Goal: Obtain resource: Download file/media

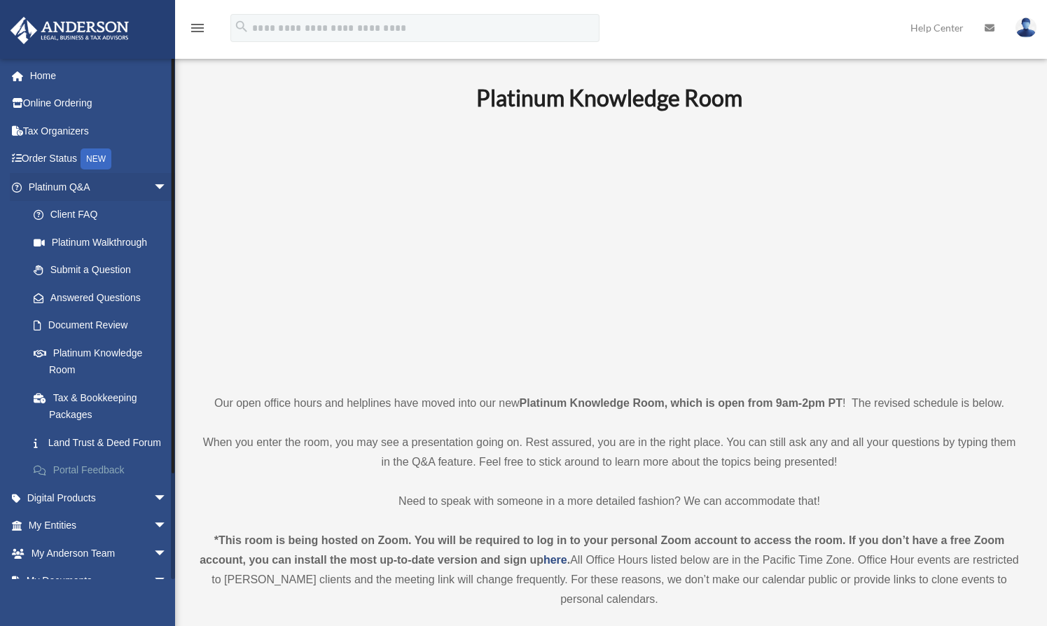
scroll to position [119, 0]
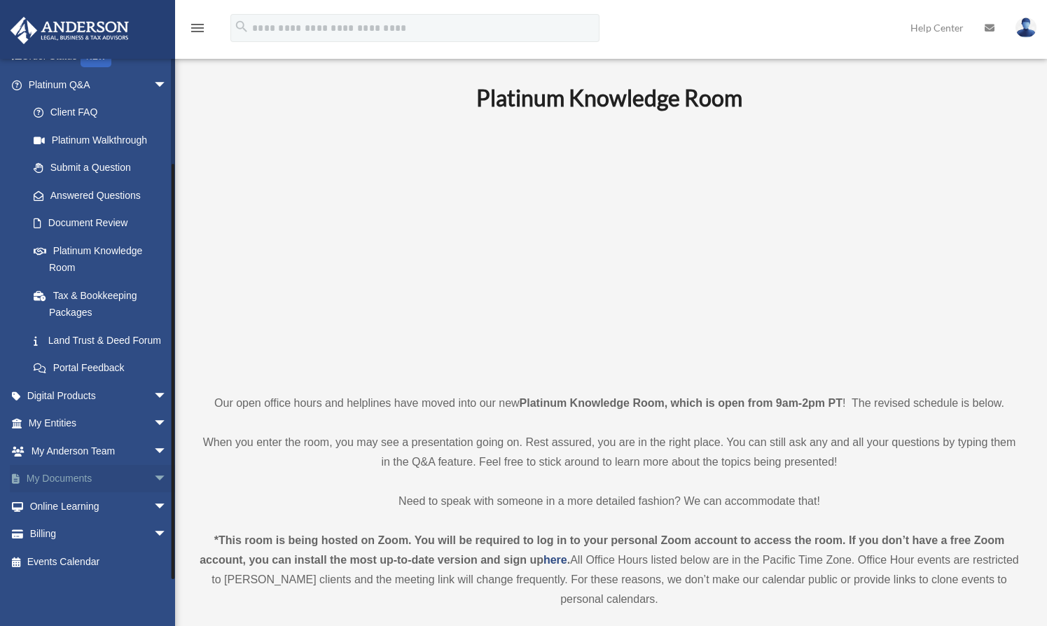
click at [153, 476] on span "arrow_drop_down" at bounding box center [167, 479] width 28 height 29
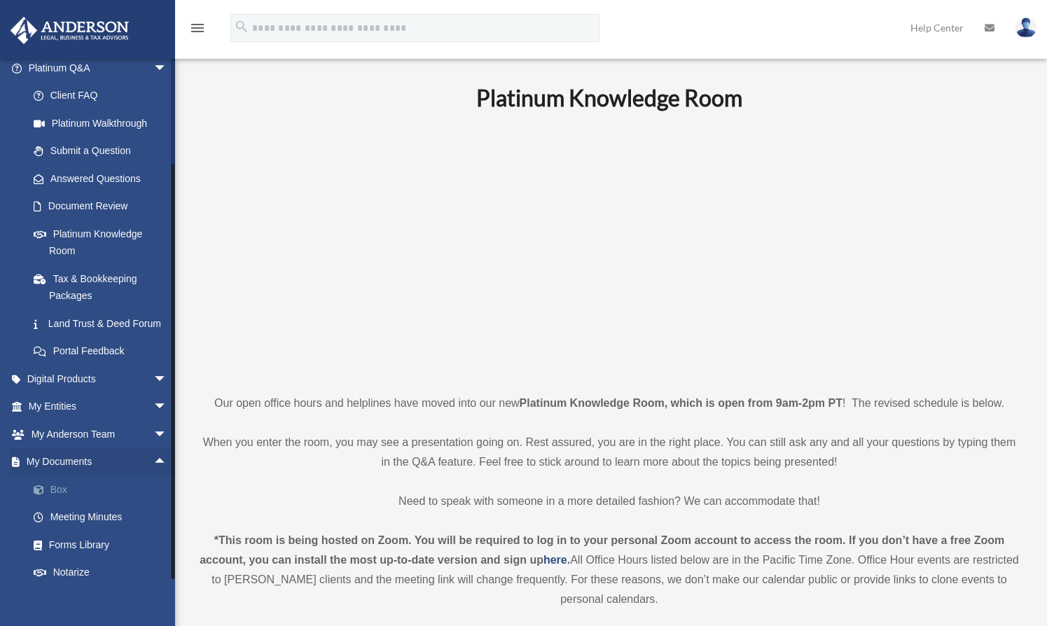
click at [63, 503] on link "Box" at bounding box center [104, 489] width 169 height 28
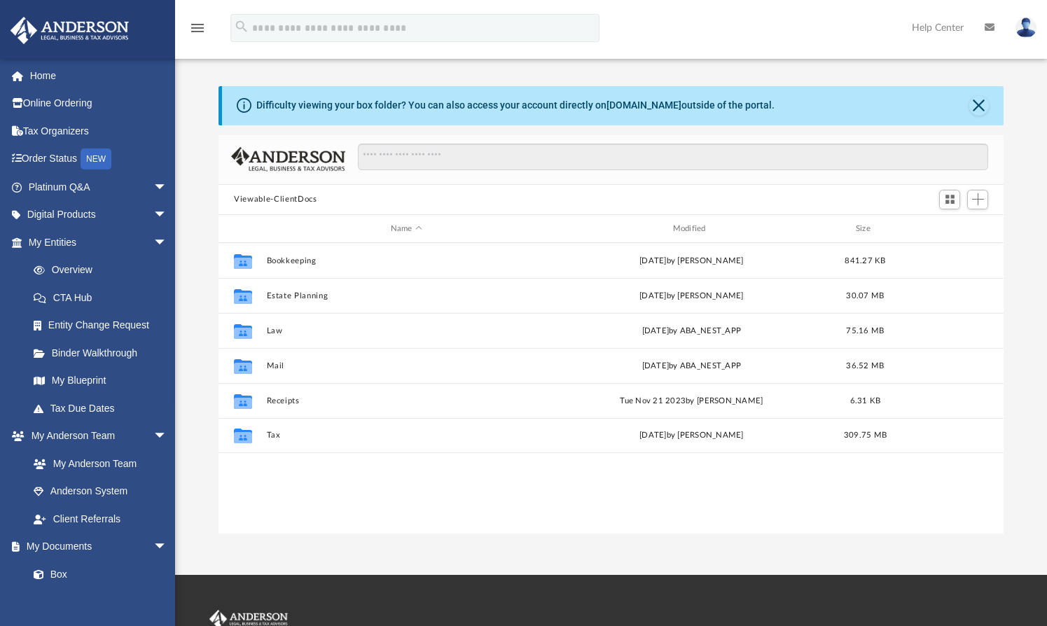
scroll to position [305, 771]
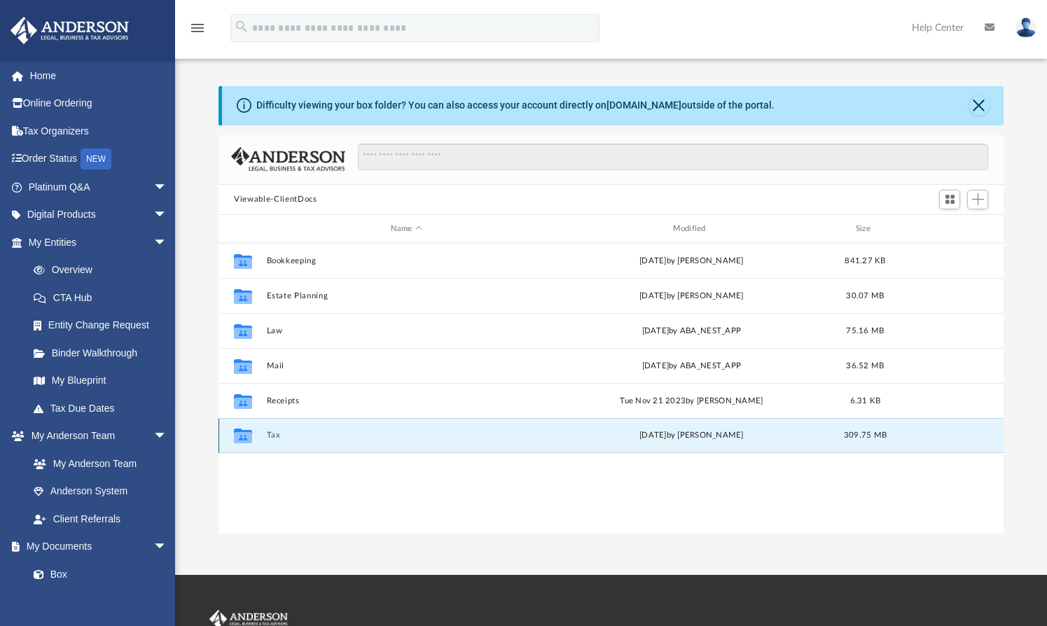
click at [282, 434] on button "Tax" at bounding box center [406, 435] width 279 height 9
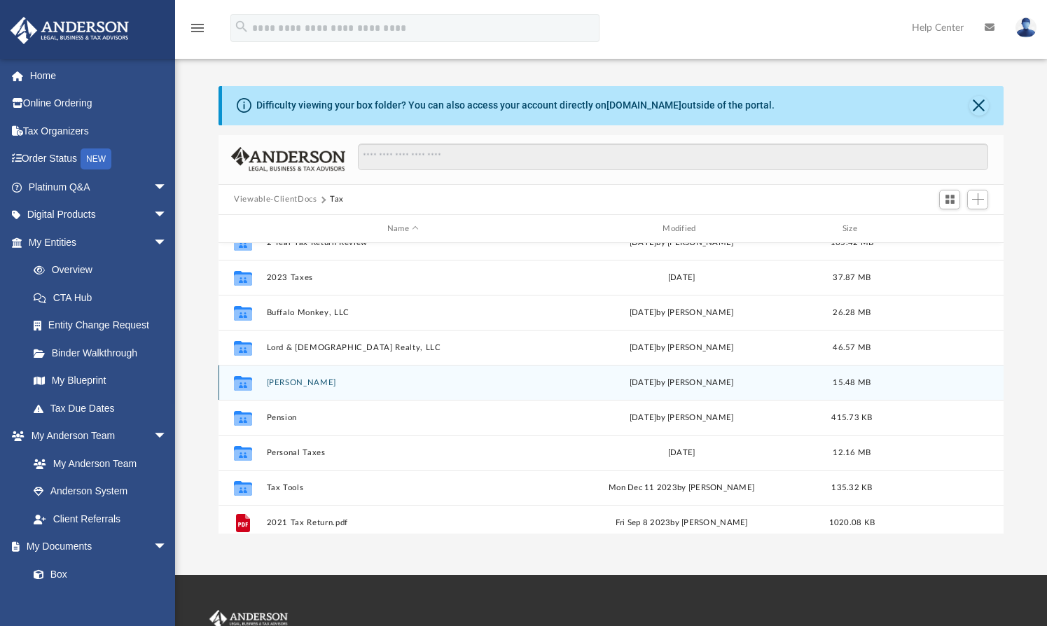
scroll to position [10, 0]
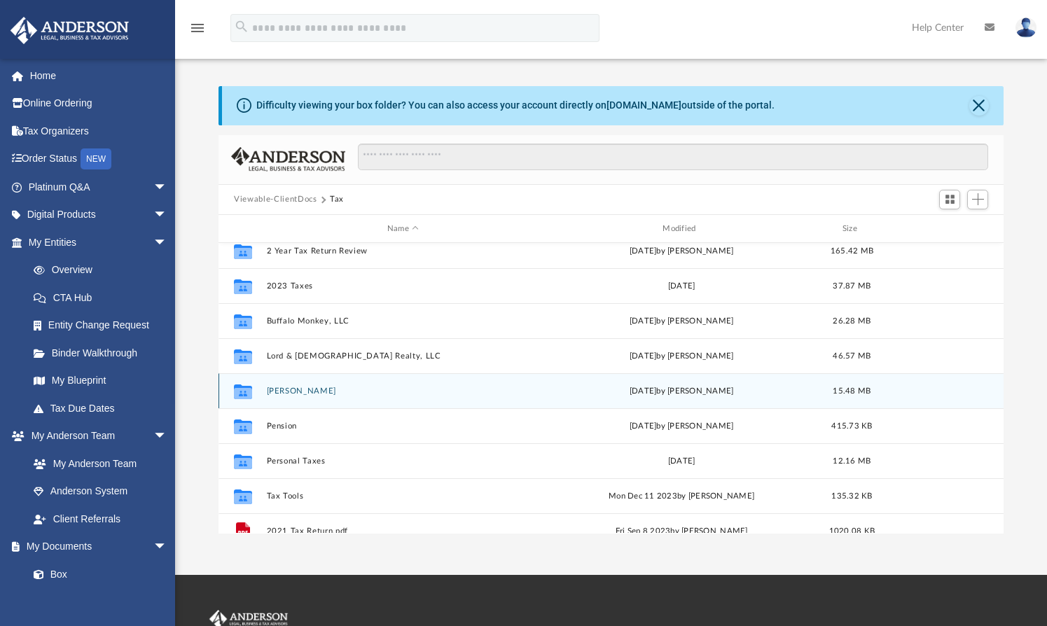
click at [300, 389] on button "[PERSON_NAME]" at bounding box center [403, 391] width 272 height 9
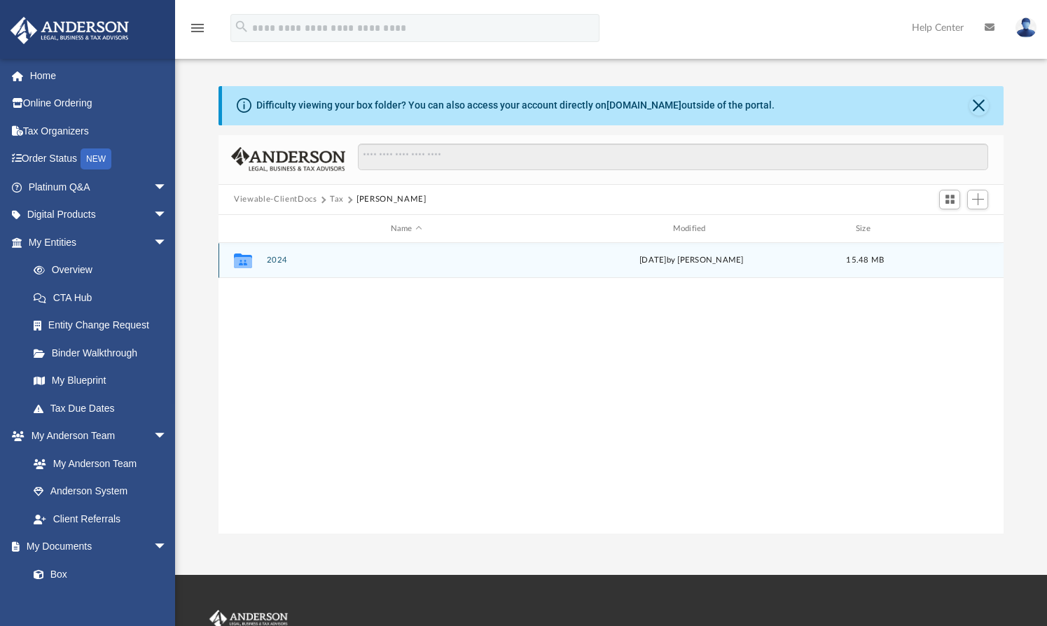
scroll to position [0, 0]
click at [277, 256] on button "2024" at bounding box center [406, 260] width 279 height 9
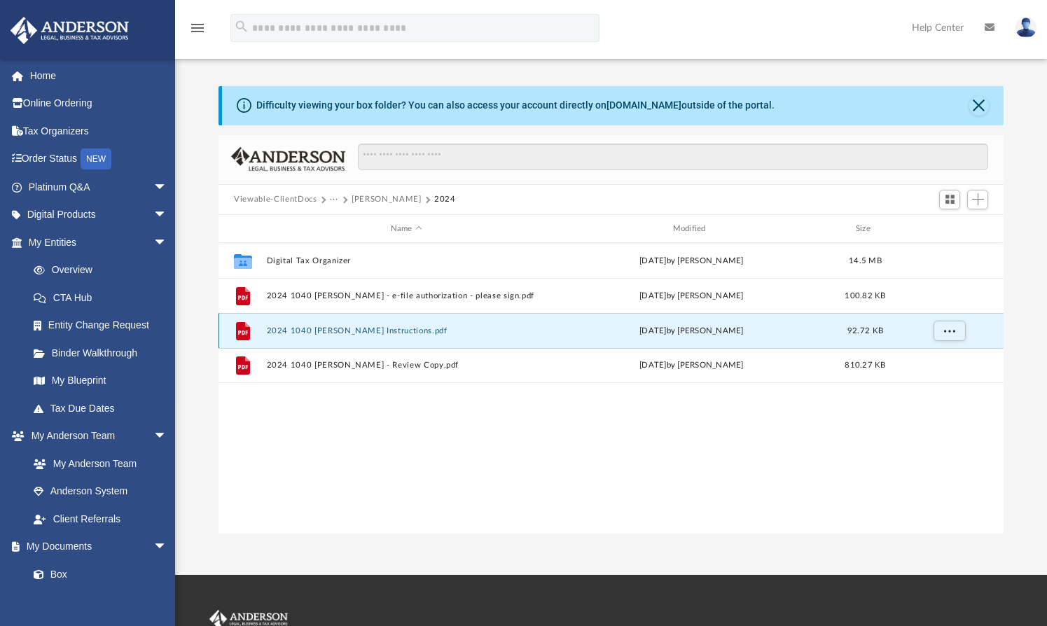
click at [333, 331] on button "2024 1040 [PERSON_NAME] Instructions.pdf" at bounding box center [406, 330] width 279 height 9
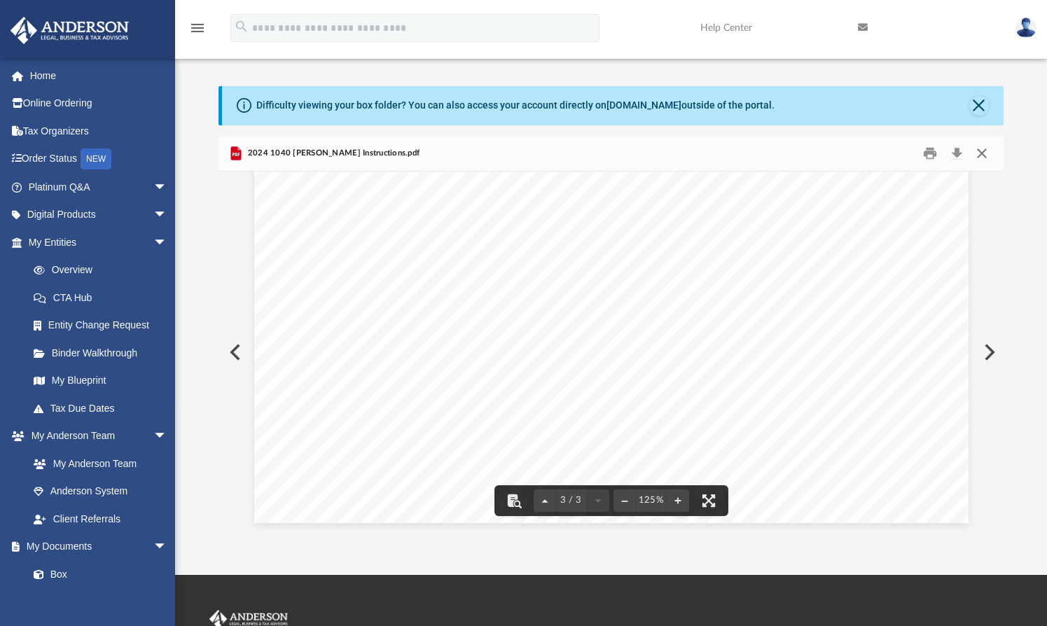
click at [984, 155] on button "Close" at bounding box center [980, 153] width 25 height 22
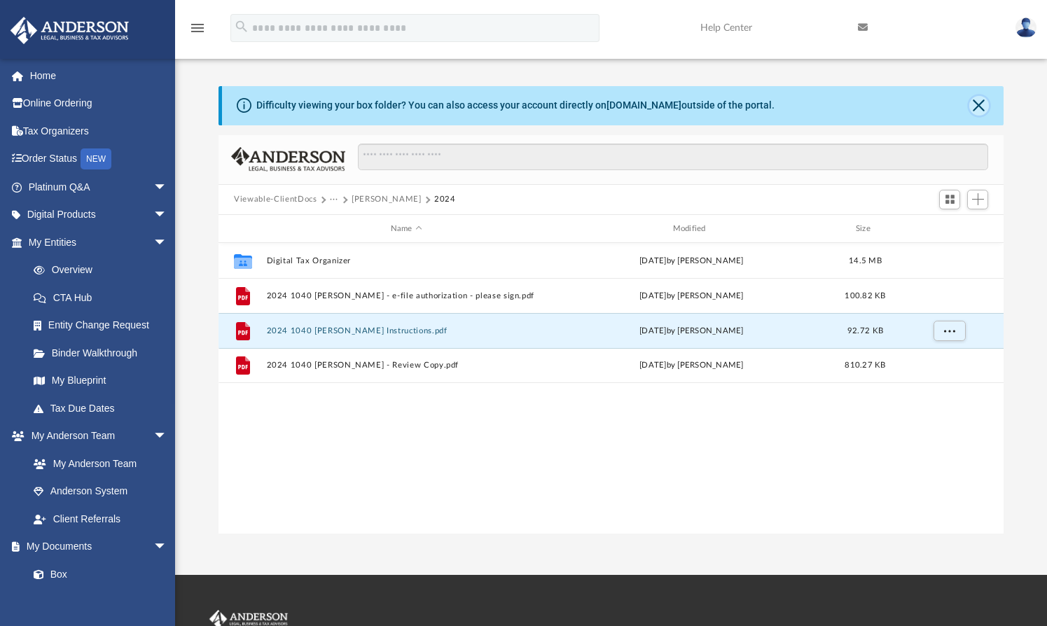
click at [982, 103] on button "Close" at bounding box center [979, 106] width 20 height 20
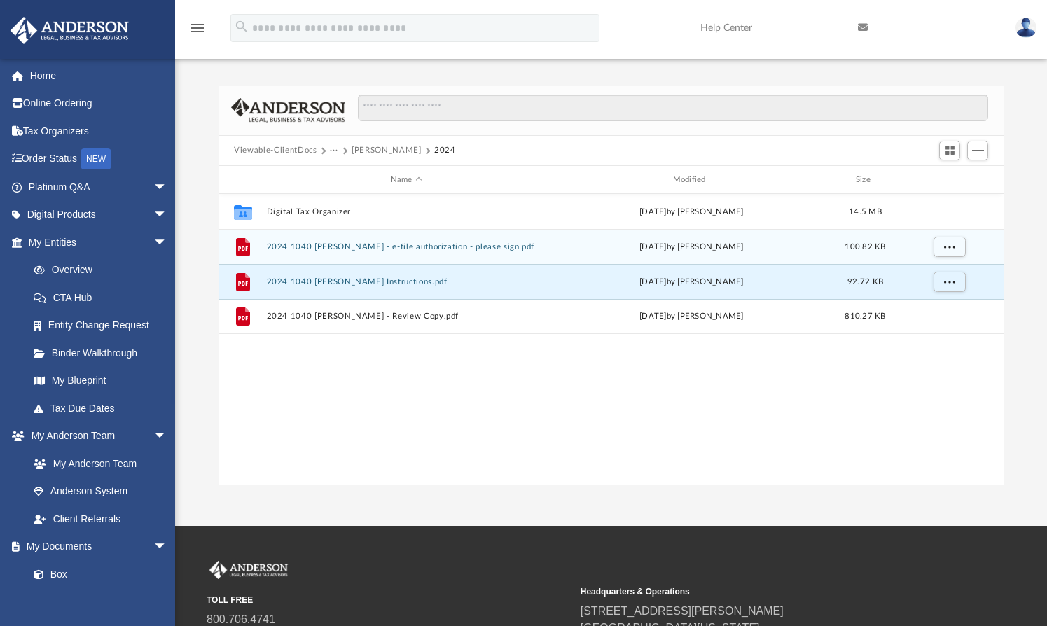
click at [408, 246] on button "2024 1040 [PERSON_NAME] - e-file authorization - please sign.pdf" at bounding box center [406, 246] width 279 height 9
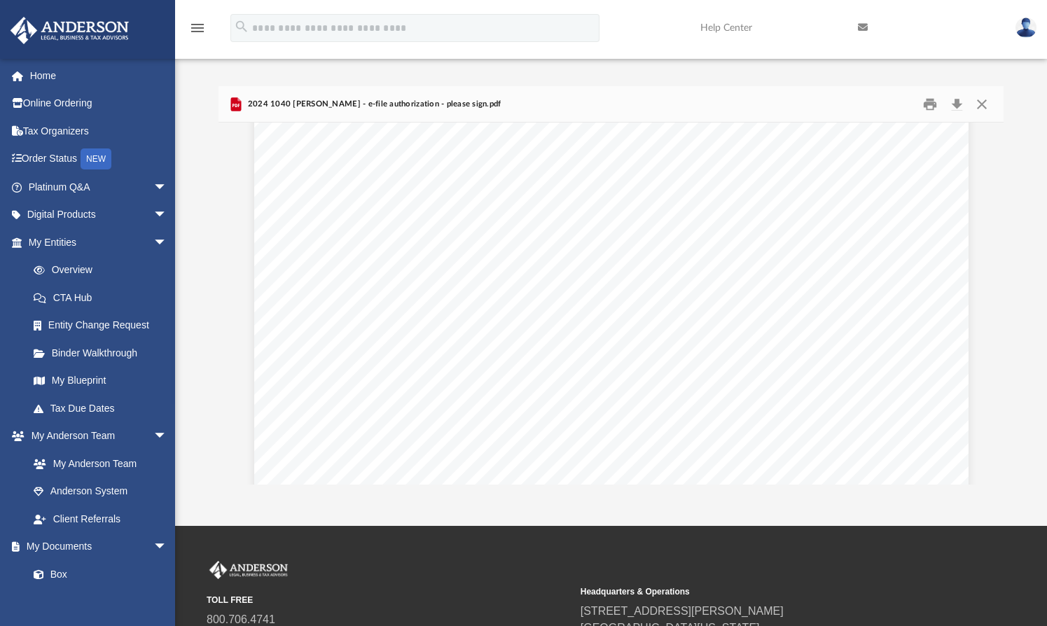
scroll to position [468, 0]
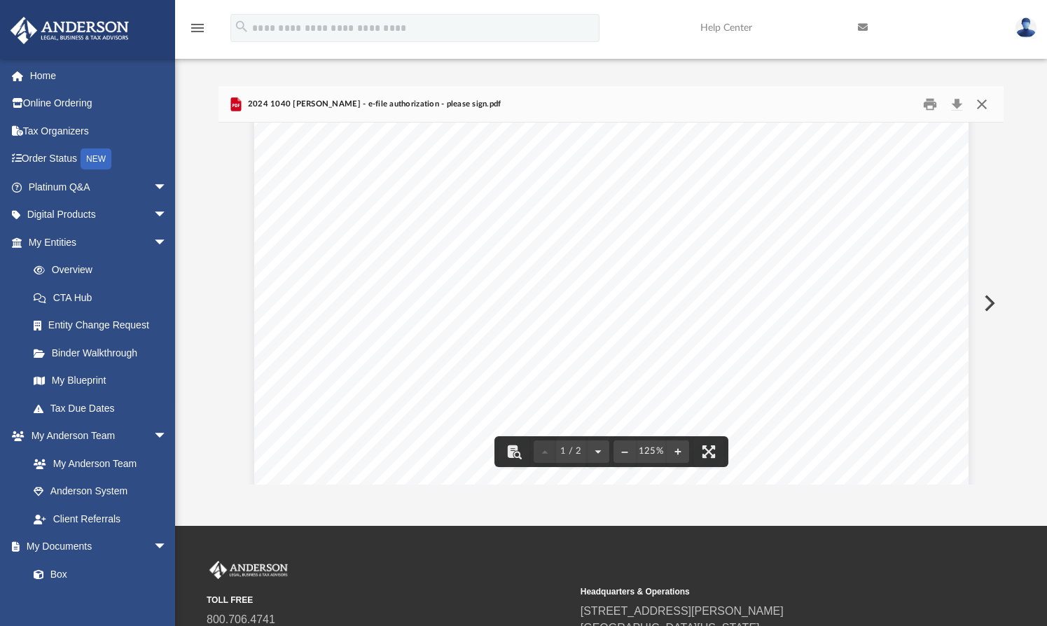
click at [985, 106] on button "Close" at bounding box center [980, 104] width 25 height 22
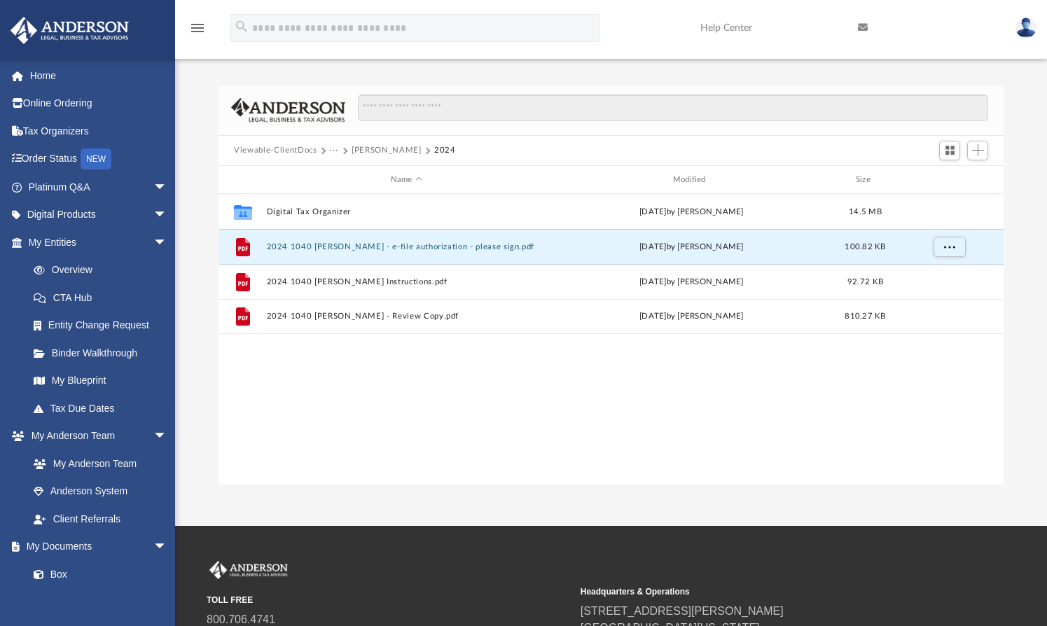
click at [389, 147] on button "[PERSON_NAME]" at bounding box center [386, 150] width 69 height 13
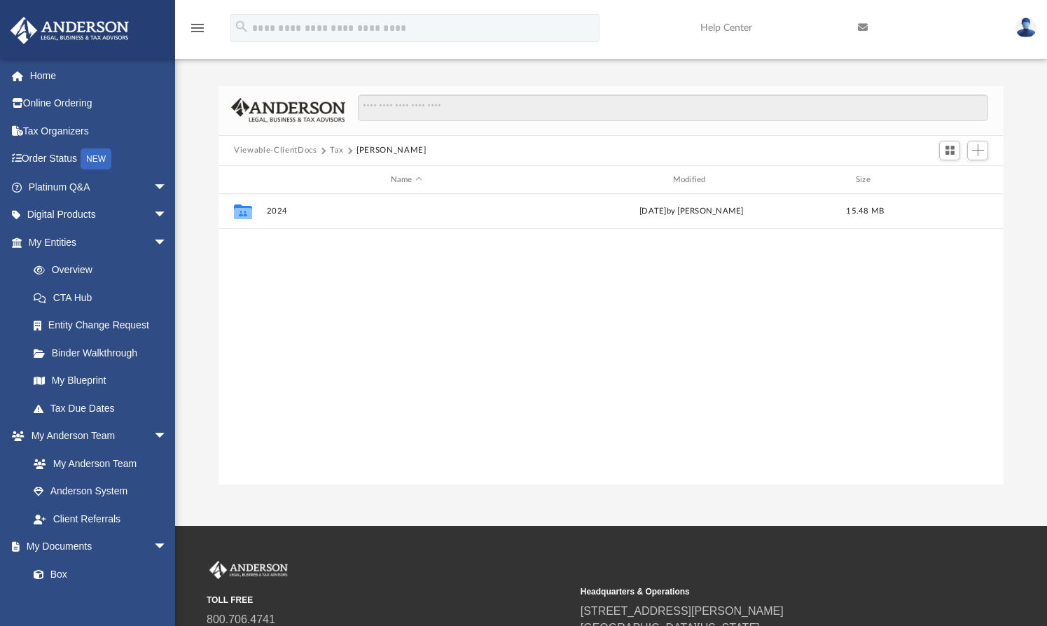
click at [335, 148] on button "Tax" at bounding box center [337, 150] width 14 height 13
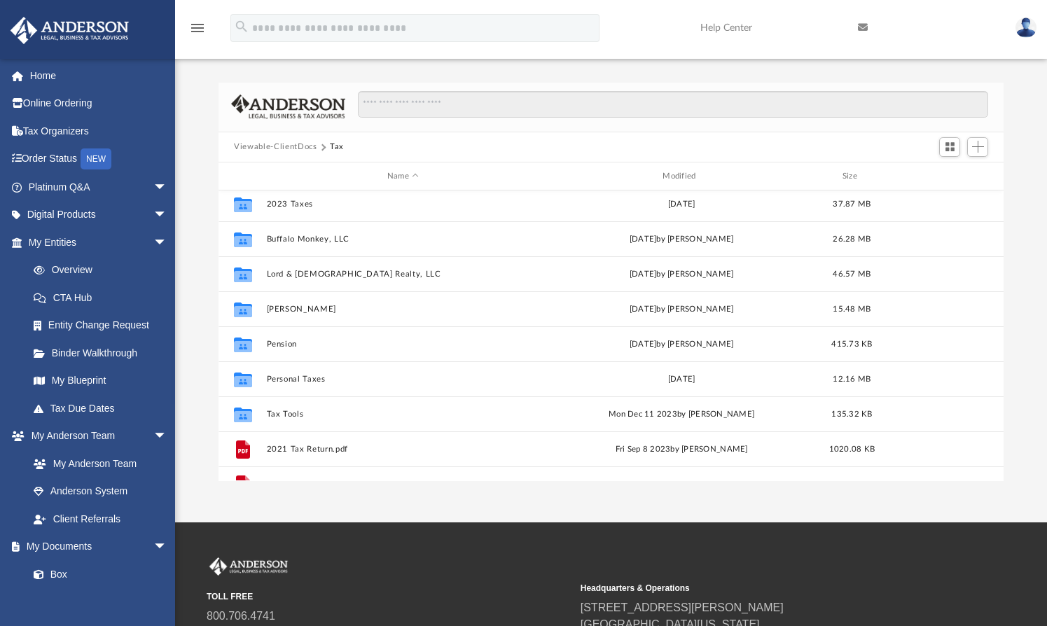
scroll to position [36, 0]
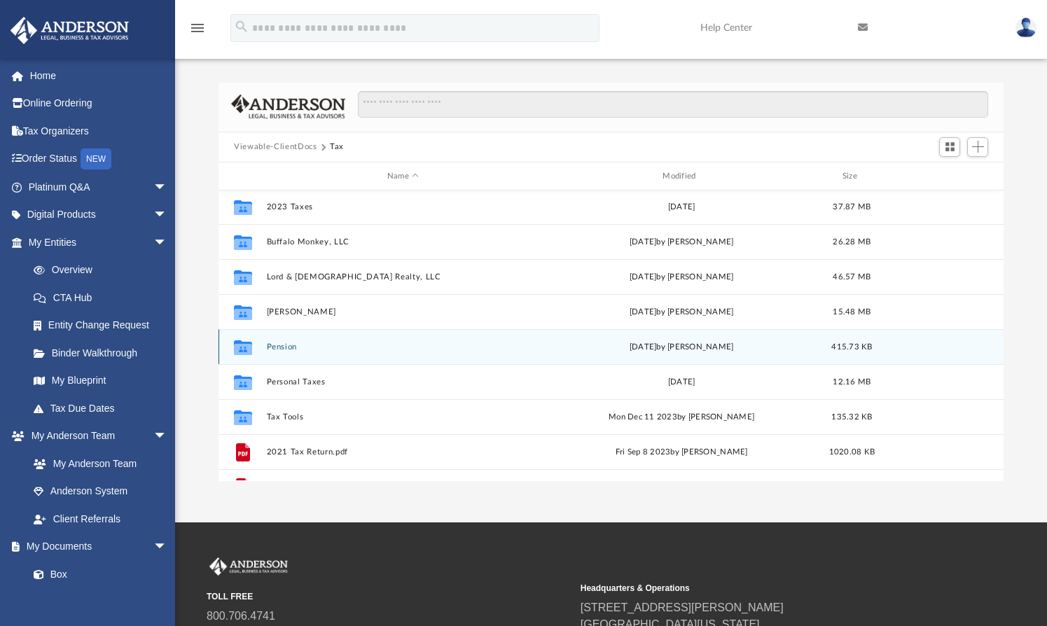
click at [286, 346] on button "Pension" at bounding box center [403, 346] width 272 height 9
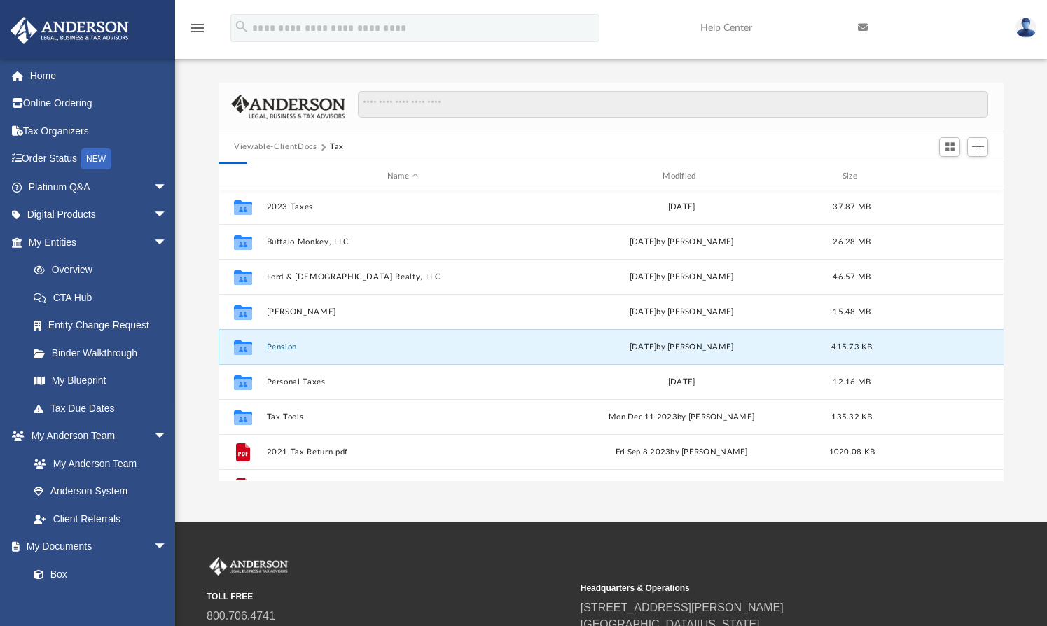
scroll to position [0, 0]
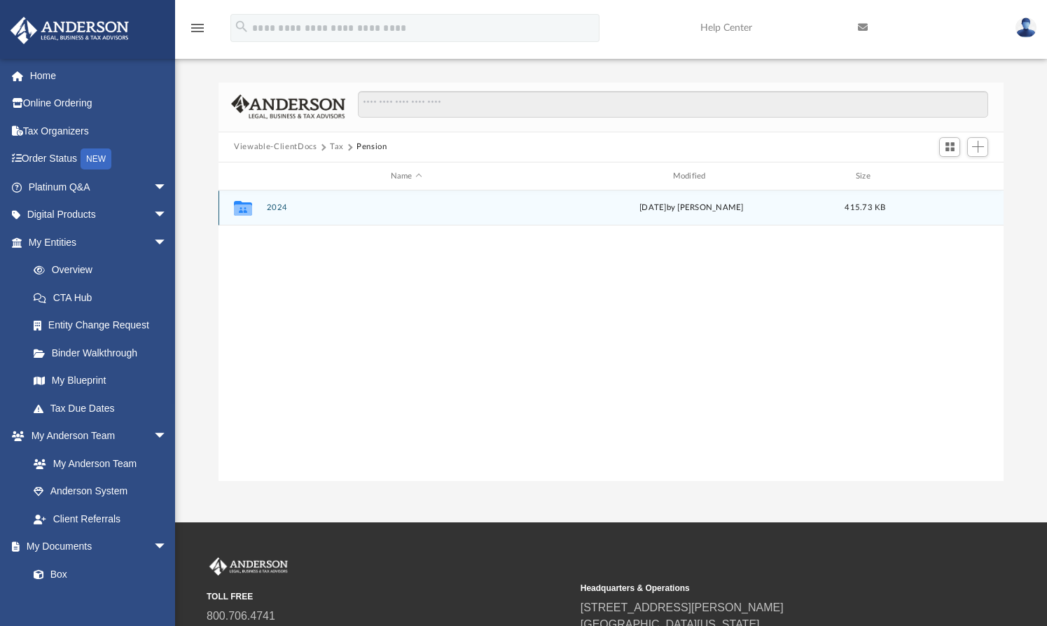
click at [277, 202] on div "Collaborated Folder 2024 [DATE] by [PERSON_NAME] 415.73 KB" at bounding box center [610, 207] width 785 height 35
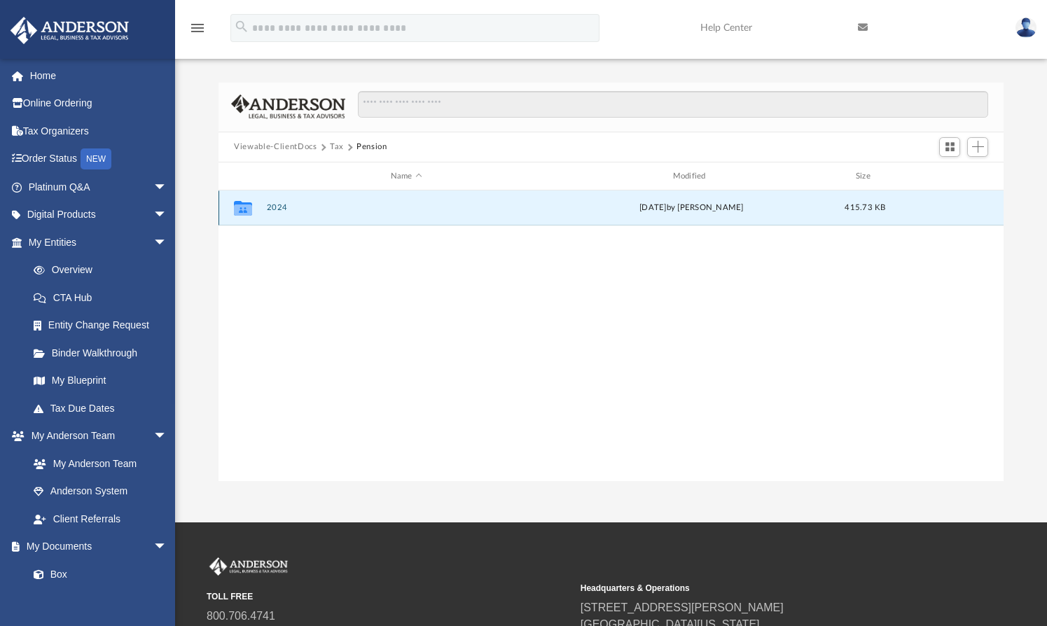
click at [274, 209] on button "2024" at bounding box center [406, 208] width 279 height 9
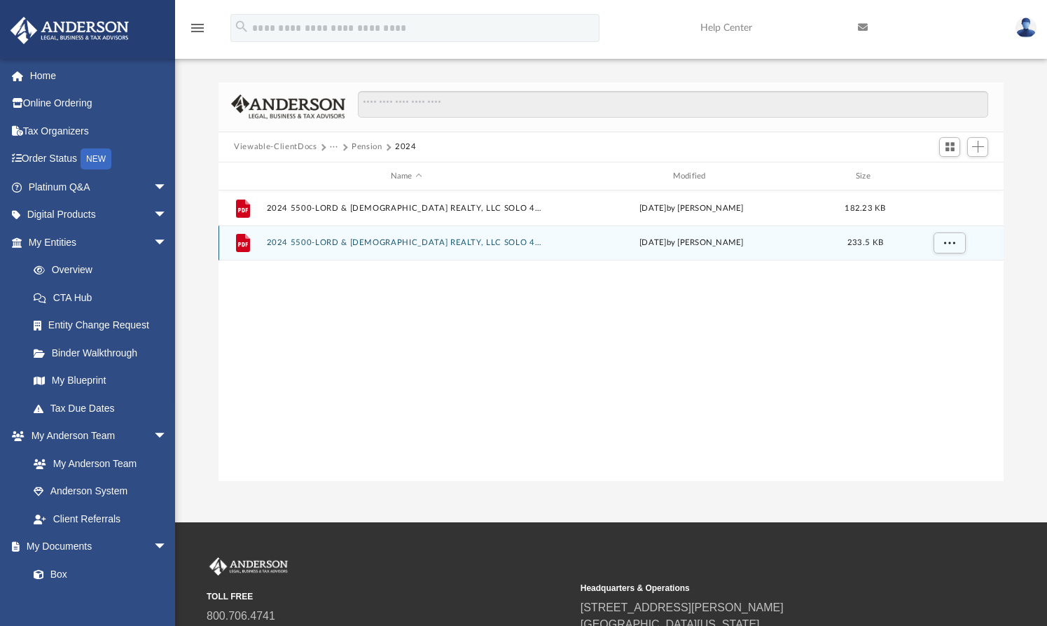
click at [317, 241] on button "2024 5500-LORD & [DEMOGRAPHIC_DATA] REALTY, LLC SOLO 401K.pdf" at bounding box center [406, 243] width 279 height 9
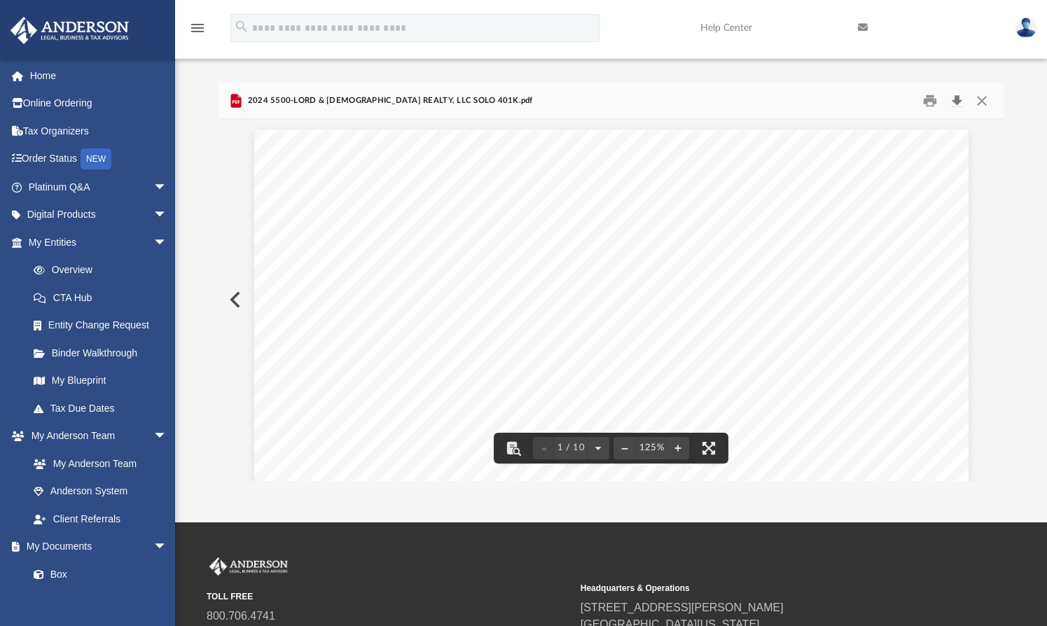
click at [957, 98] on button "Download" at bounding box center [956, 101] width 25 height 22
click at [978, 107] on button "Close" at bounding box center [980, 101] width 25 height 22
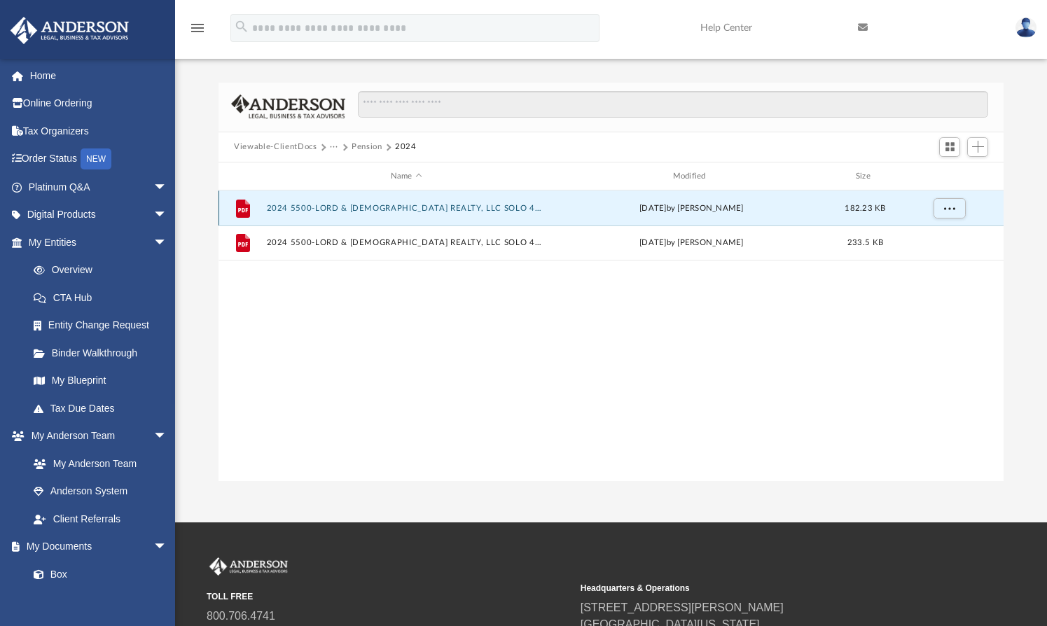
click at [429, 207] on button "2024 5500-LORD & [DEMOGRAPHIC_DATA] REALTY, LLC SOLO 401K-Please Sign.pdf" at bounding box center [406, 208] width 279 height 9
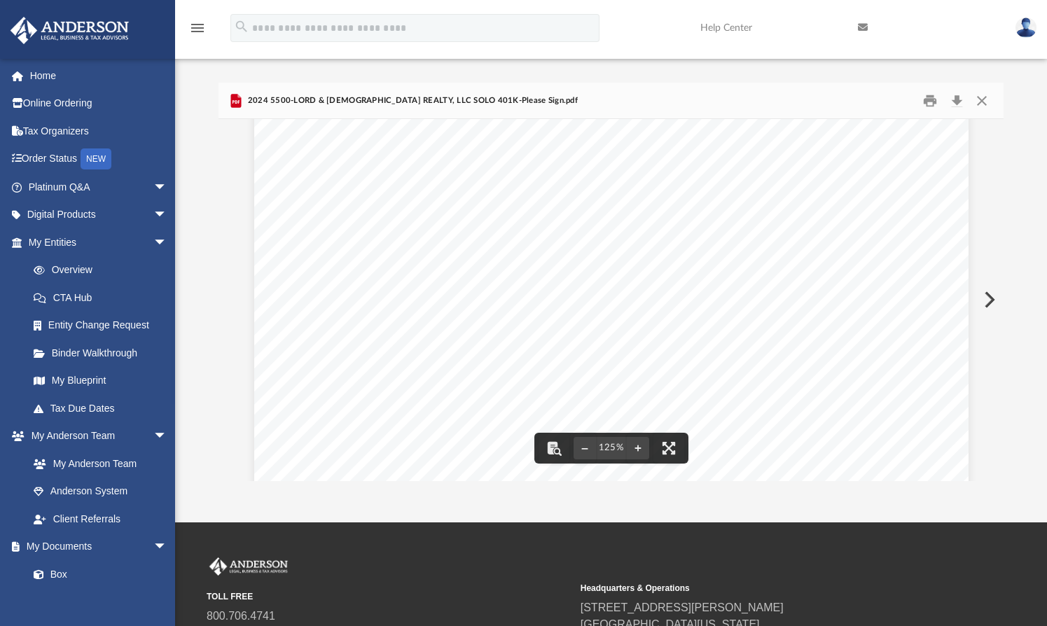
scroll to position [153, 0]
click at [956, 98] on button "Download" at bounding box center [956, 101] width 25 height 22
click at [1026, 281] on div "Difficulty viewing your box folder? You can also access your account directly o…" at bounding box center [611, 282] width 872 height 398
click at [982, 102] on button "Close" at bounding box center [980, 101] width 25 height 22
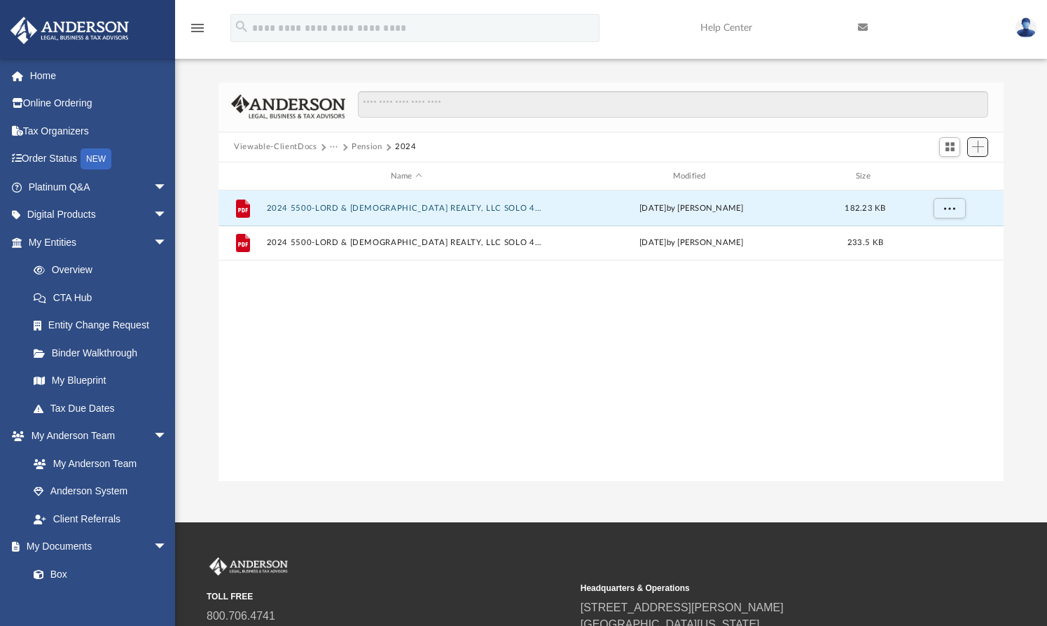
click at [978, 148] on span "Add" at bounding box center [978, 147] width 12 height 12
click at [952, 172] on li "Upload" at bounding box center [958, 175] width 45 height 15
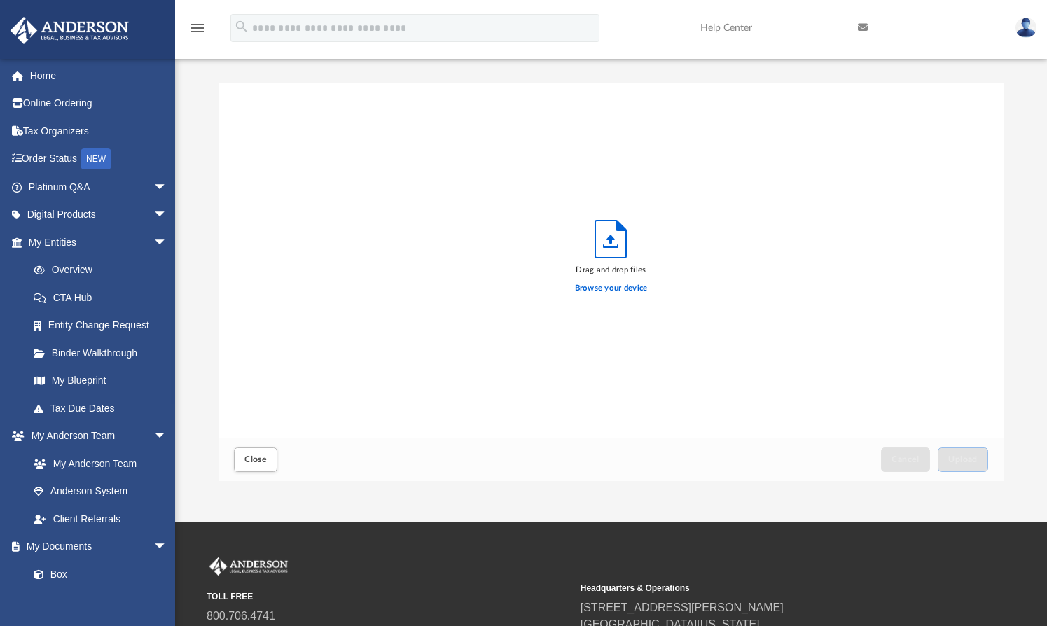
scroll to position [342, 771]
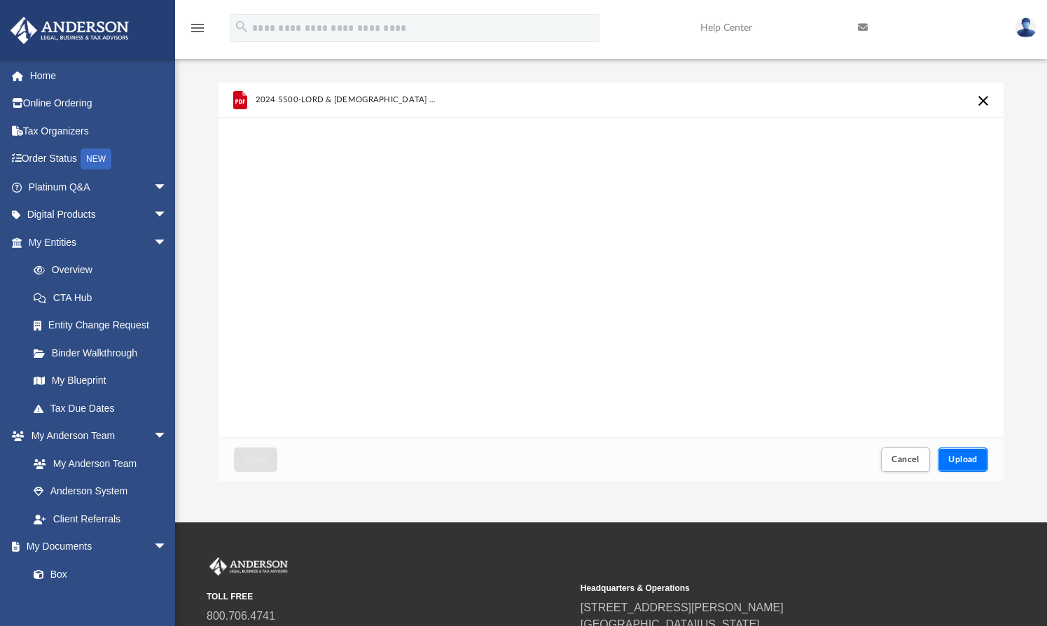
click at [964, 456] on span "Upload" at bounding box center [962, 459] width 29 height 8
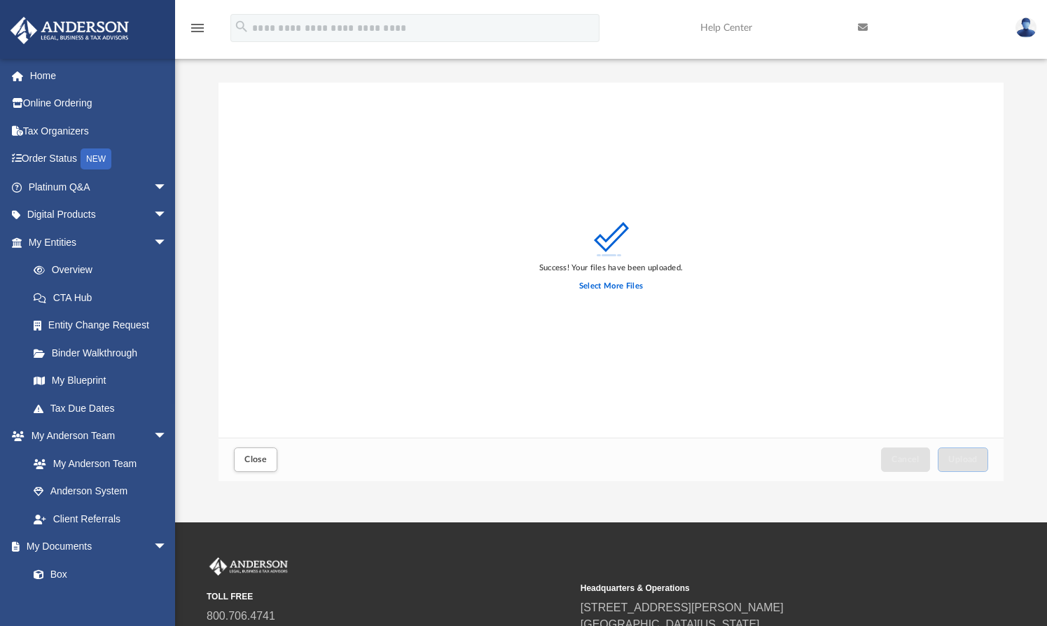
scroll to position [0, 0]
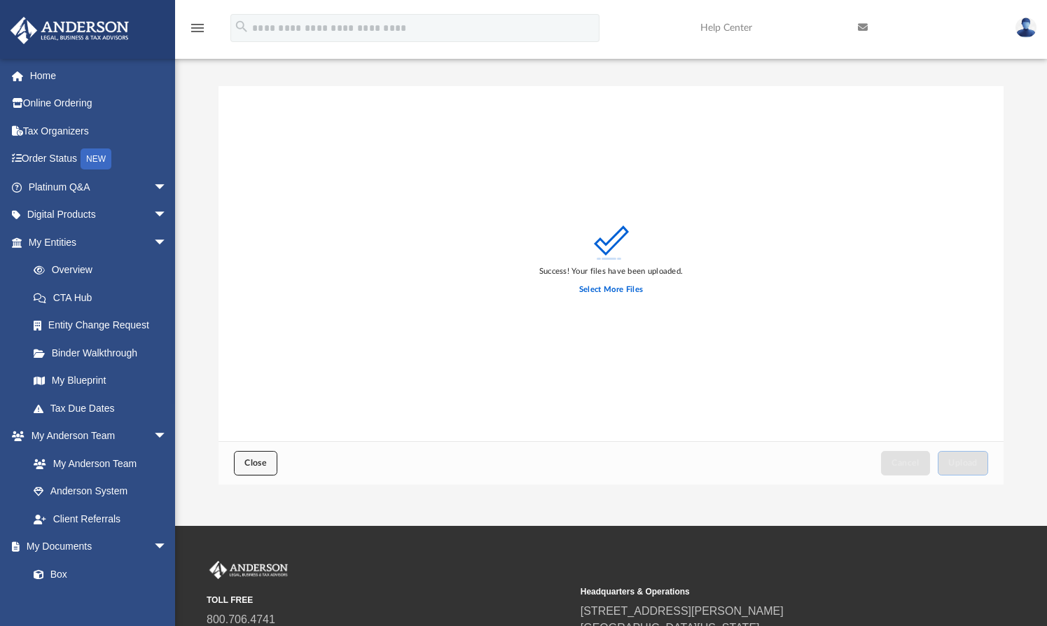
click at [254, 472] on button "Close" at bounding box center [255, 463] width 43 height 25
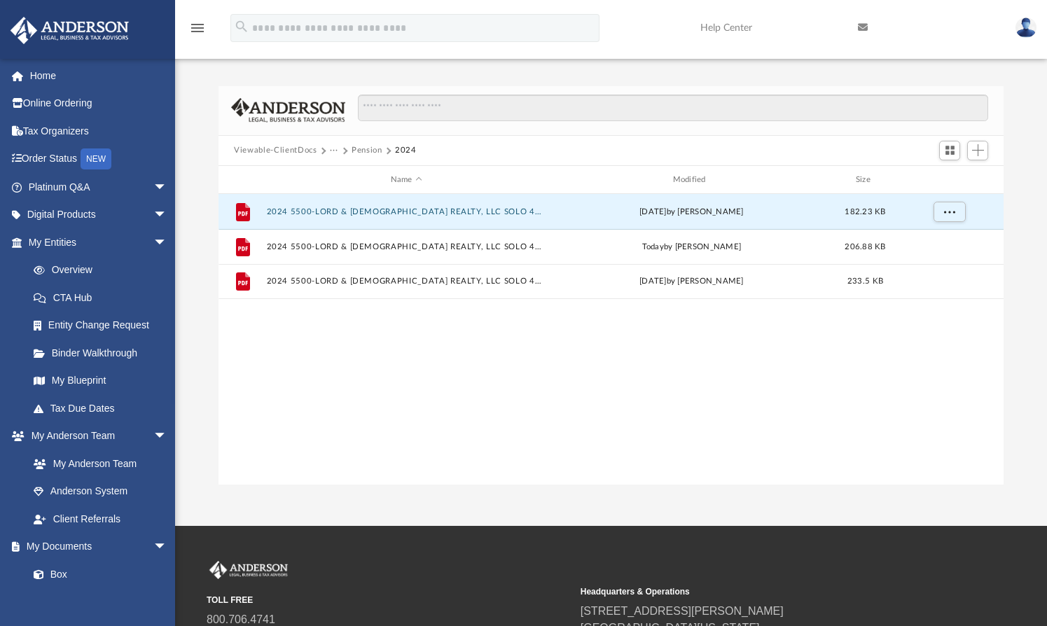
click at [367, 153] on button "Pension" at bounding box center [367, 150] width 31 height 13
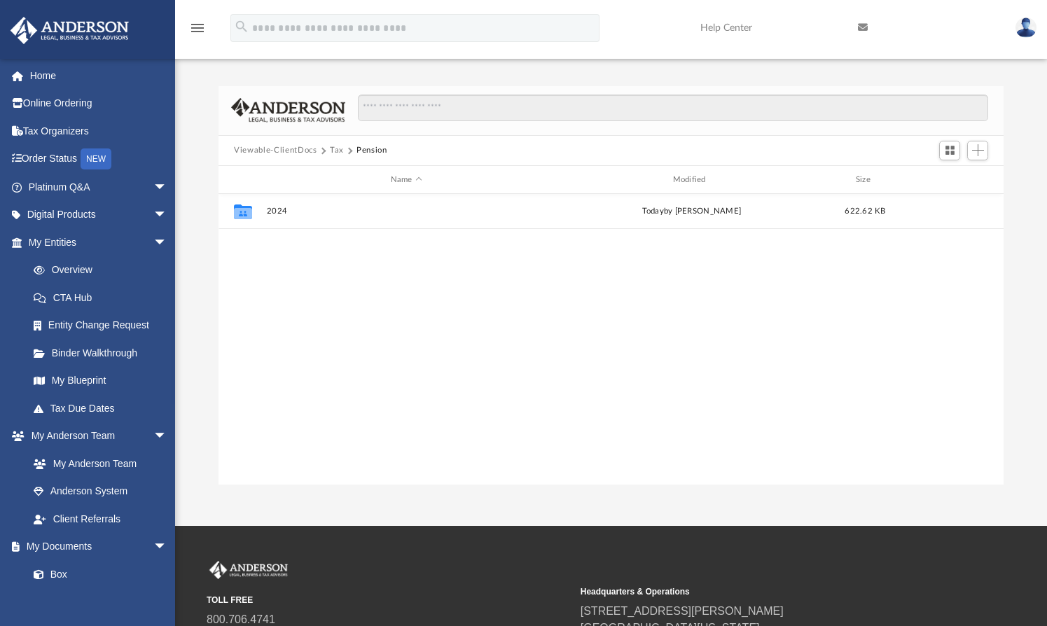
click at [335, 150] on button "Tax" at bounding box center [337, 150] width 14 height 13
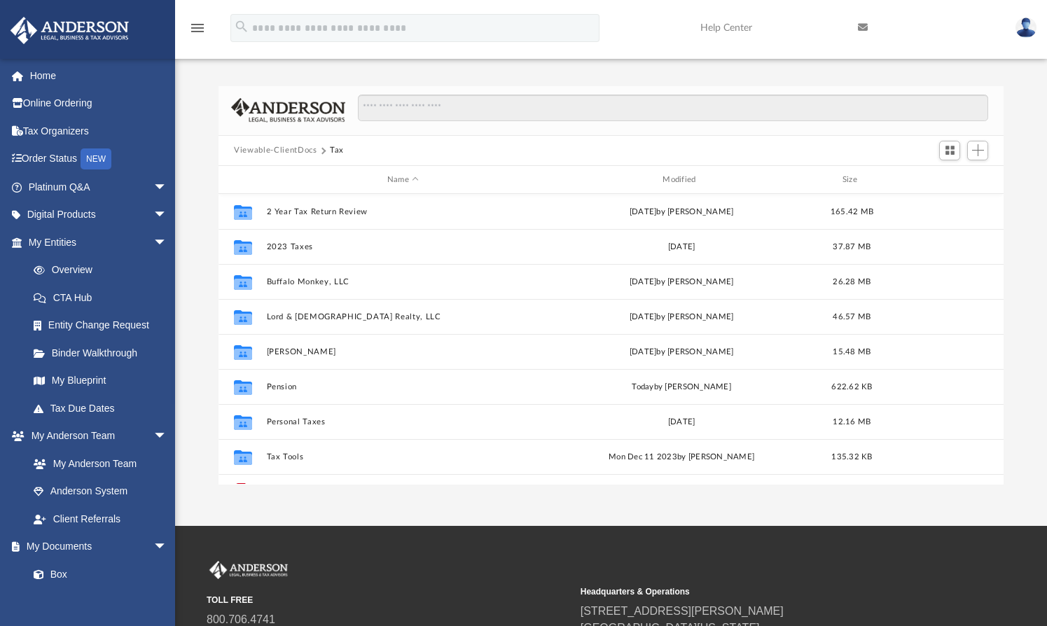
click at [293, 148] on button "Viewable-ClientDocs" at bounding box center [275, 150] width 83 height 13
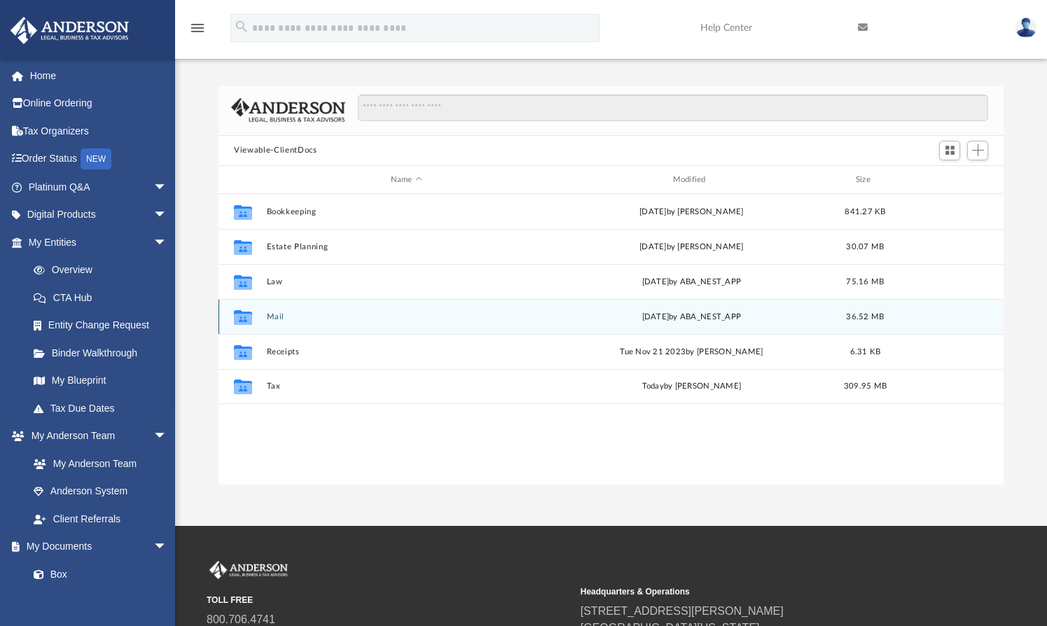
click at [274, 313] on button "Mail" at bounding box center [406, 316] width 279 height 9
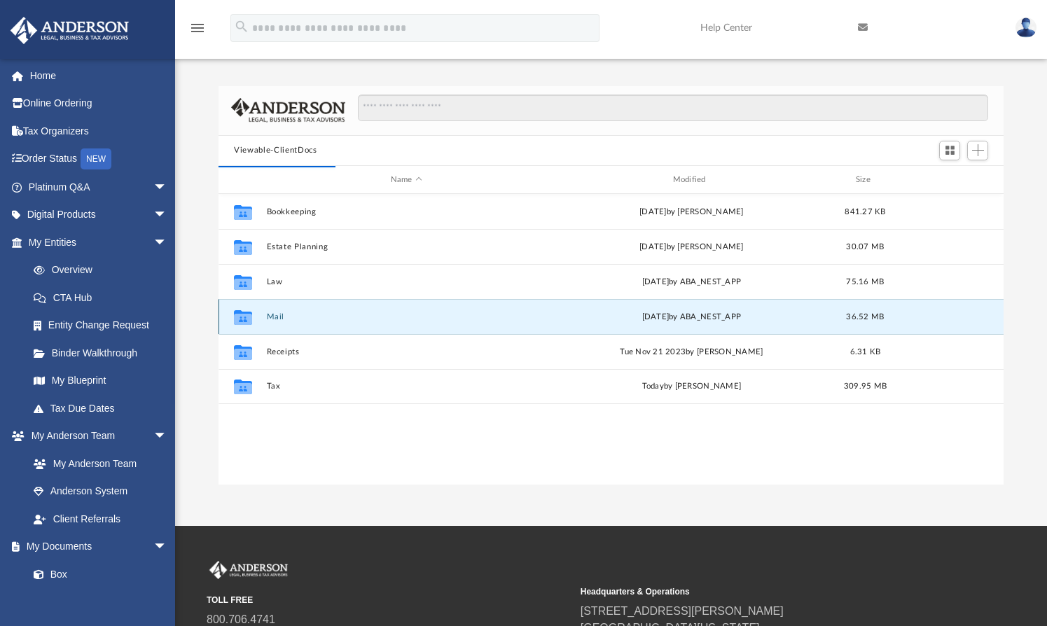
click at [269, 320] on button "Mail" at bounding box center [406, 316] width 279 height 9
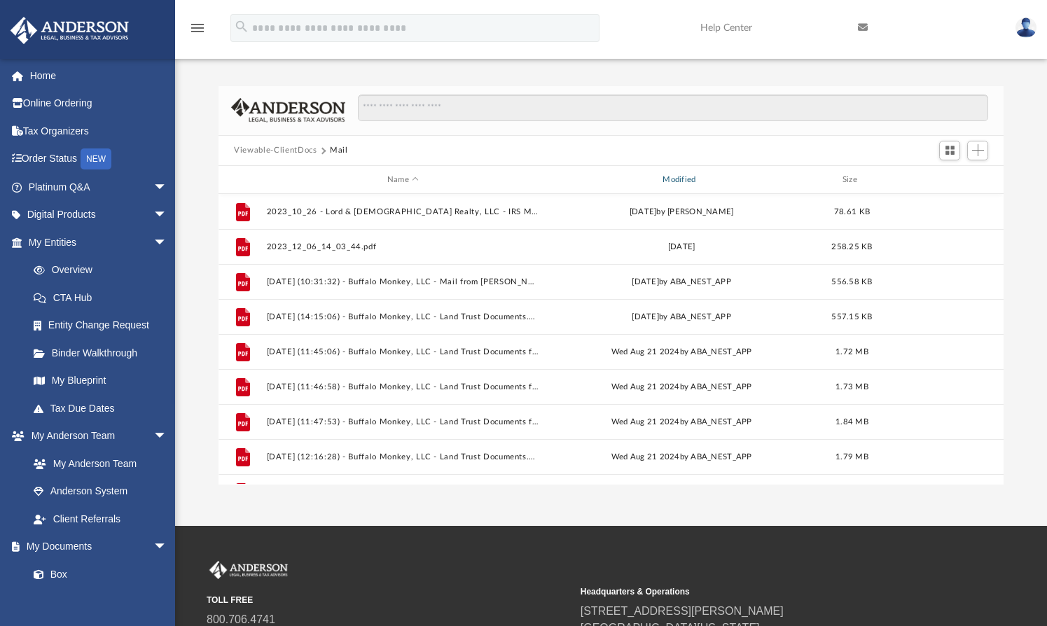
click at [683, 179] on div "Modified" at bounding box center [681, 180] width 273 height 13
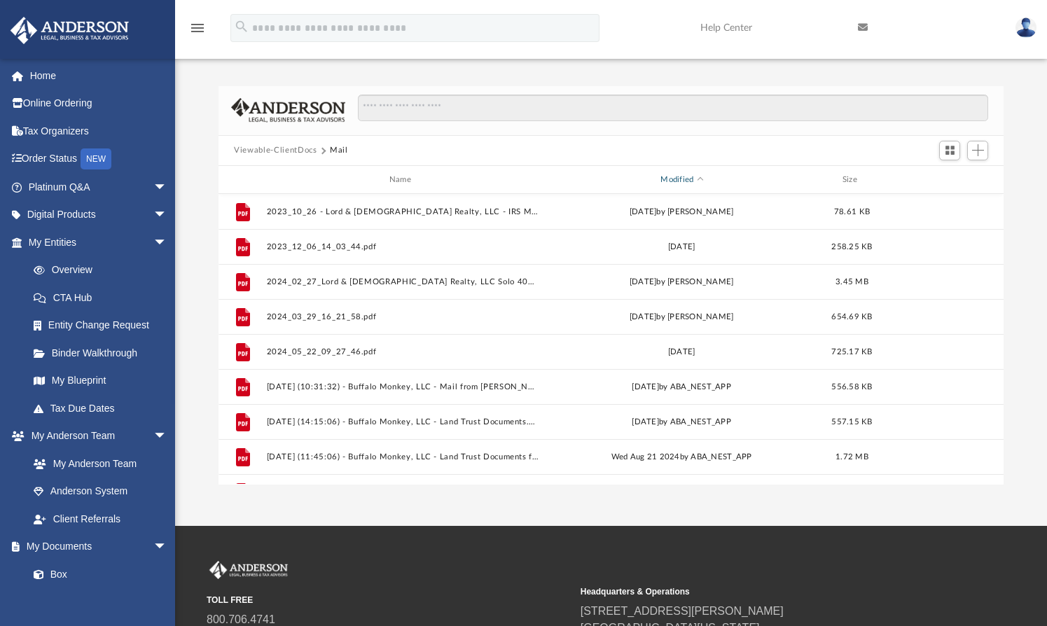
click at [683, 179] on div "Modified" at bounding box center [681, 180] width 273 height 13
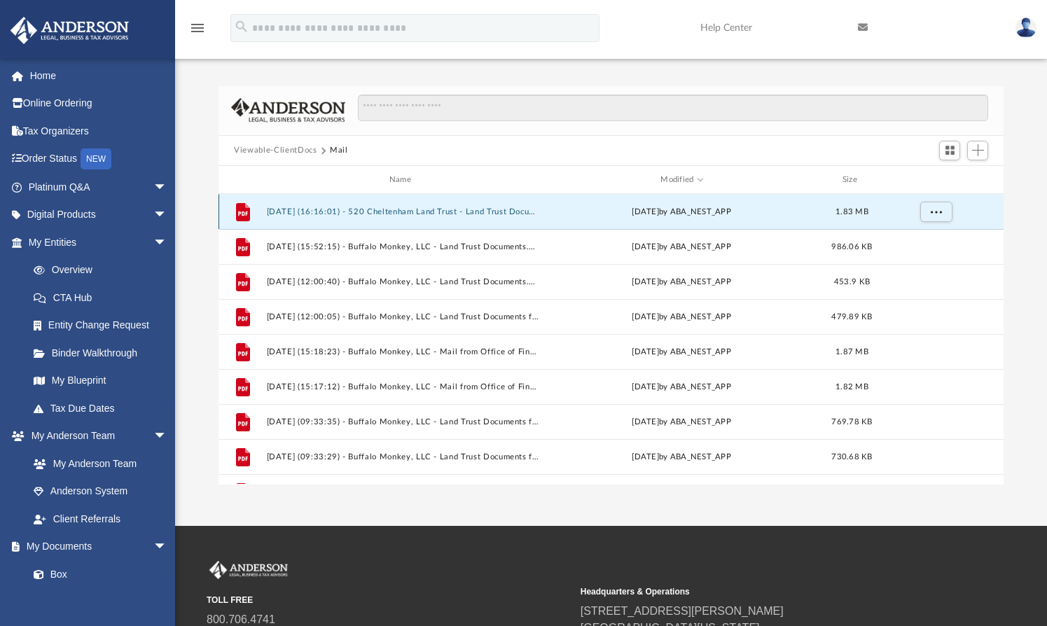
click at [411, 211] on button "[DATE] (16:16:01) - 520 Cheltenham Land Trust - Land Trust Documents from [PERS…" at bounding box center [403, 211] width 272 height 9
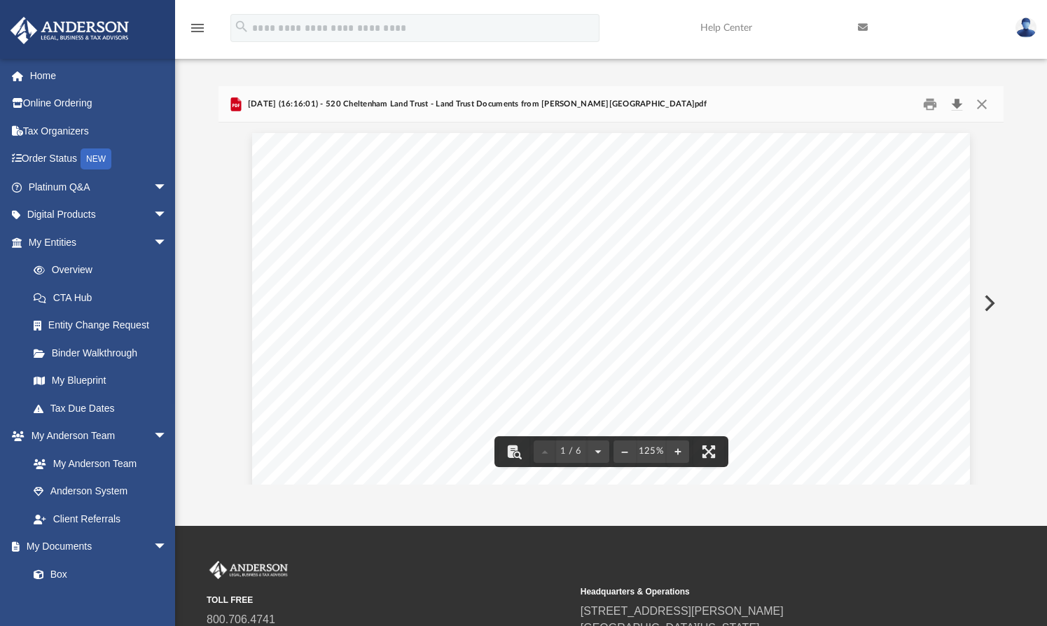
click at [956, 102] on button "Download" at bounding box center [956, 104] width 25 height 22
